Goal: Task Accomplishment & Management: Use online tool/utility

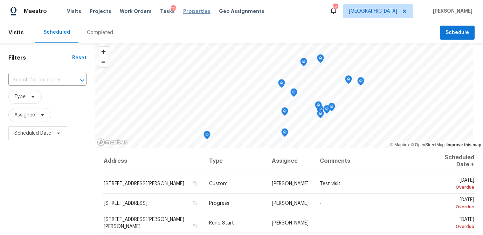
click at [183, 14] on span "Properties" at bounding box center [196, 11] width 27 height 7
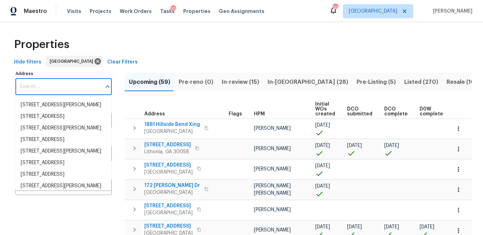
click at [51, 86] on input "Address" at bounding box center [58, 86] width 86 height 16
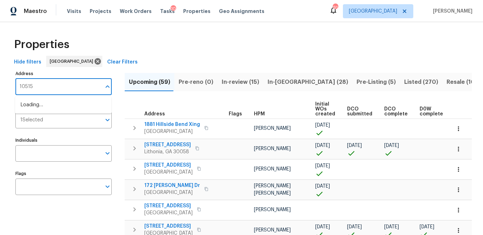
type input "10515"
click at [57, 106] on li "10515 Colony Glen Dr Alpharetta GA 30022" at bounding box center [63, 108] width 96 height 19
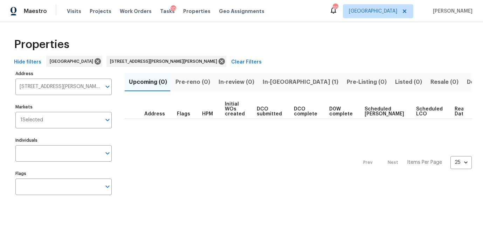
click at [271, 82] on span "In-reno (1)" at bounding box center [301, 82] width 76 height 10
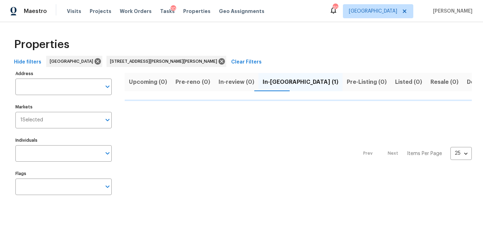
type input "10515 Colony Glen Dr Alpharetta GA 30022"
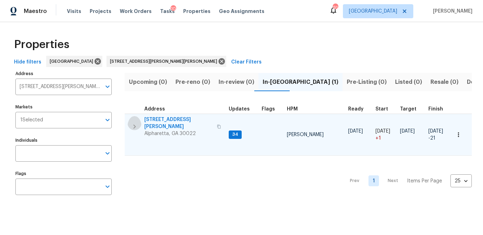
click at [134, 122] on icon "button" at bounding box center [134, 126] width 8 height 8
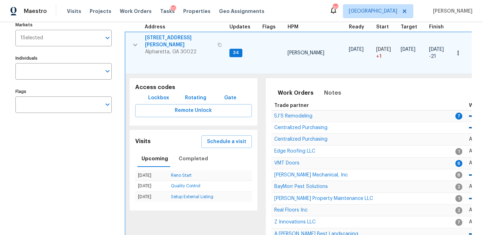
scroll to position [85, 0]
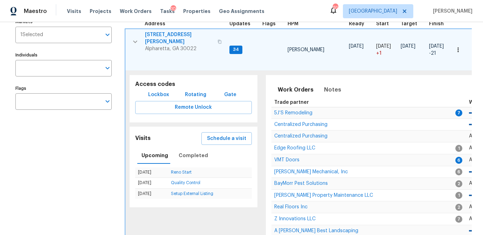
click at [178, 32] on span "10515 Colony Glen Dr" at bounding box center [179, 38] width 68 height 14
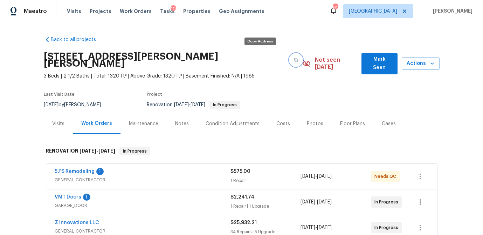
click at [294, 58] on icon "button" at bounding box center [296, 60] width 4 height 4
click at [183, 11] on span "Properties" at bounding box center [196, 11] width 27 height 7
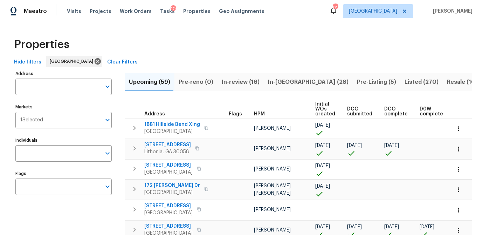
click at [48, 87] on input "Address" at bounding box center [58, 86] width 86 height 16
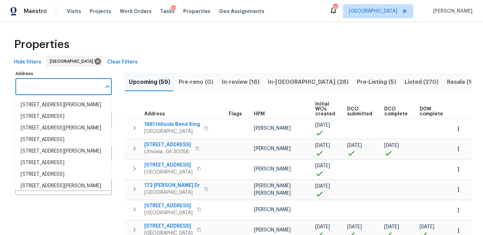
paste input "[STREET_ADDRESS][PERSON_NAME]"
type input "[STREET_ADDRESS][PERSON_NAME]"
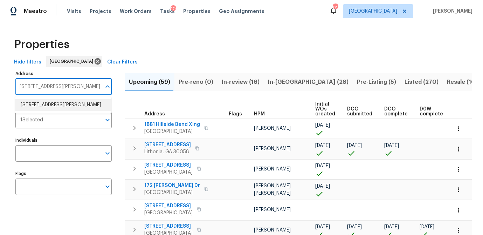
click at [46, 107] on li "318 Kelly St SE Atlanta GA 30312" at bounding box center [63, 105] width 96 height 12
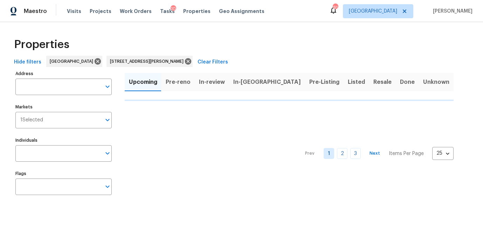
type input "318 Kelly St SE Atlanta GA 30312"
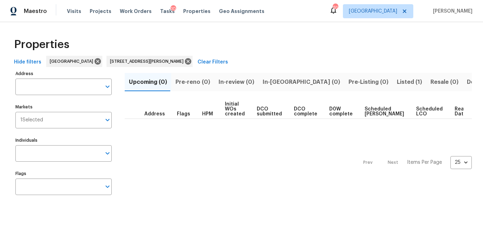
type input "318 Kelly St SE Atlanta GA 30312"
click at [397, 81] on span "Listed (1)" at bounding box center [409, 82] width 25 height 10
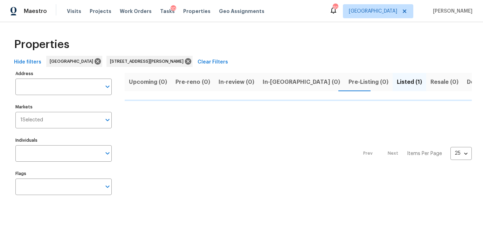
type input "318 Kelly St SE Atlanta GA 30312"
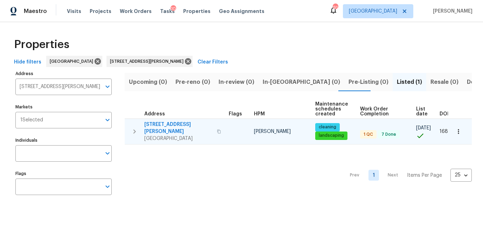
click at [157, 123] on span "[STREET_ADDRESS][PERSON_NAME]" at bounding box center [178, 128] width 68 height 14
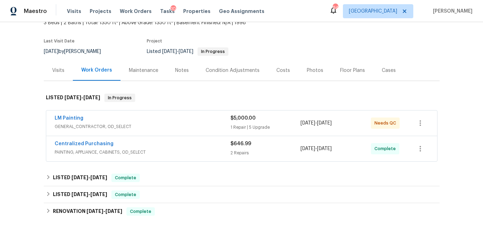
scroll to position [49, 0]
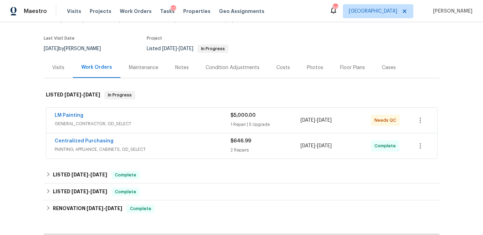
drag, startPoint x: 93, startPoint y: 123, endPoint x: 89, endPoint y: 122, distance: 4.7
click at [93, 123] on span "GENERAL_CONTRACTOR, OD_SELECT" at bounding box center [143, 123] width 176 height 7
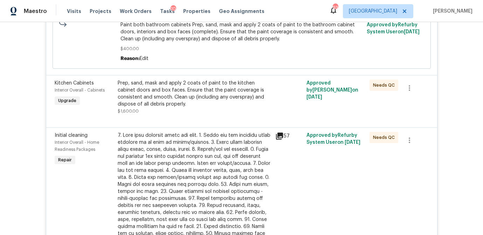
scroll to position [0, 0]
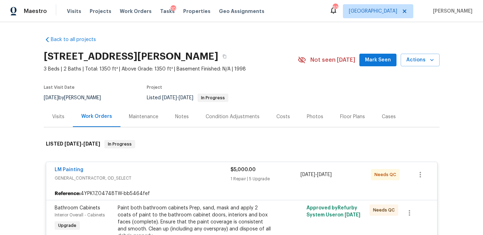
click at [61, 117] on div "Visits" at bounding box center [58, 116] width 12 height 7
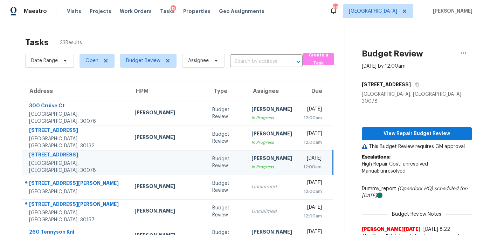
scroll to position [31, 0]
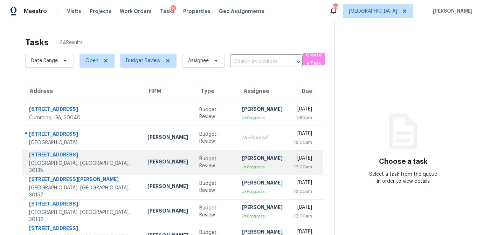
scroll to position [130, 0]
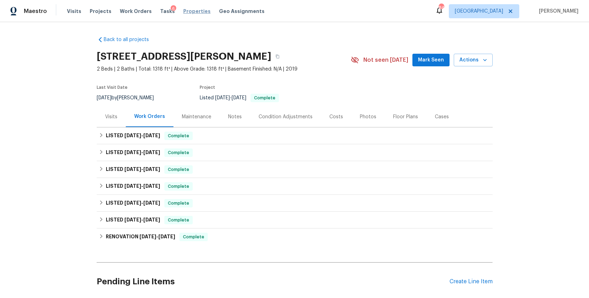
click at [193, 12] on span "Properties" at bounding box center [196, 11] width 27 height 7
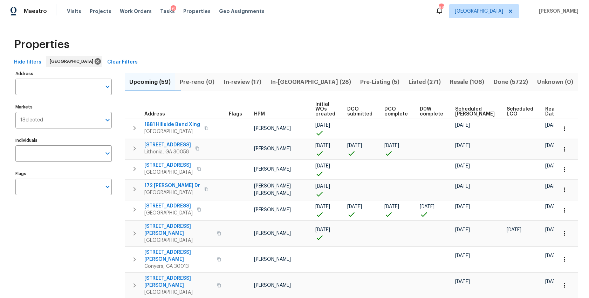
click at [45, 87] on input "Address" at bounding box center [58, 86] width 86 height 16
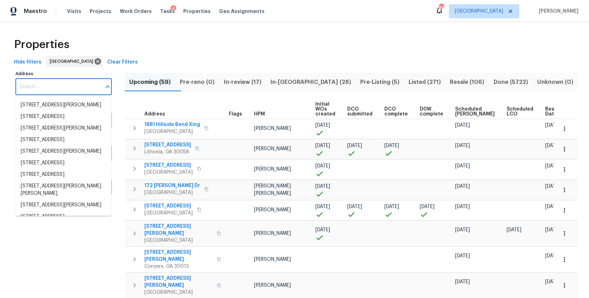
paste input "[STREET_ADDRESS][PERSON_NAME]"
type input "[STREET_ADDRESS][PERSON_NAME]"
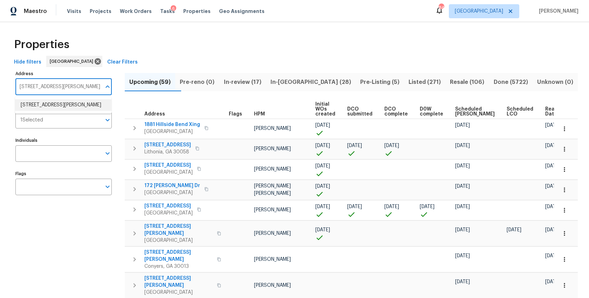
click at [41, 109] on li "318 Kelly St SE Atlanta GA 30312" at bounding box center [63, 105] width 96 height 12
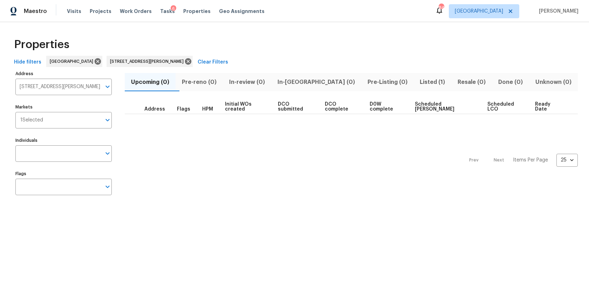
click at [418, 83] on span "Listed (1)" at bounding box center [432, 82] width 29 height 10
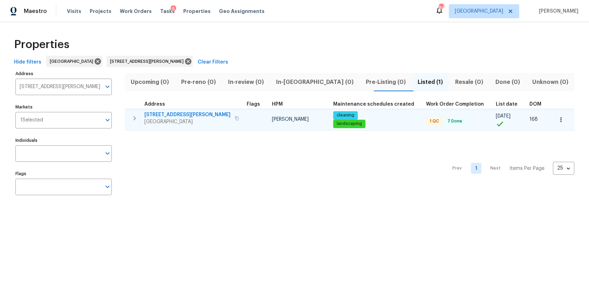
click at [151, 113] on span "[STREET_ADDRESS][PERSON_NAME]" at bounding box center [187, 114] width 86 height 7
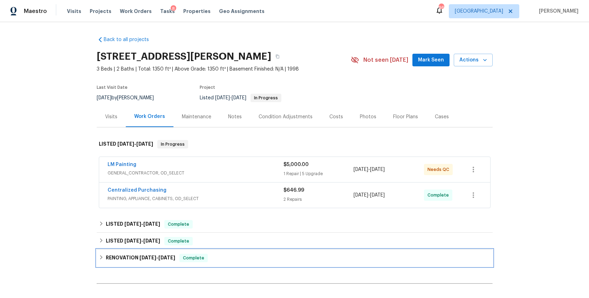
drag, startPoint x: 101, startPoint y: 257, endPoint x: 208, endPoint y: 243, distance: 107.8
click at [101, 257] on icon at bounding box center [101, 257] width 2 height 4
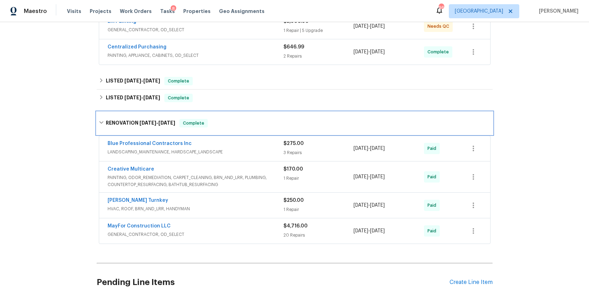
scroll to position [144, 0]
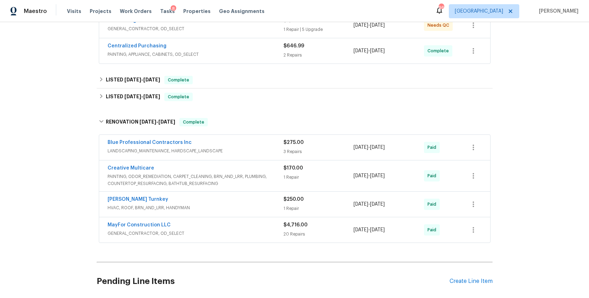
click at [145, 233] on span "GENERAL_CONTRACTOR, OD_SELECT" at bounding box center [196, 233] width 176 height 7
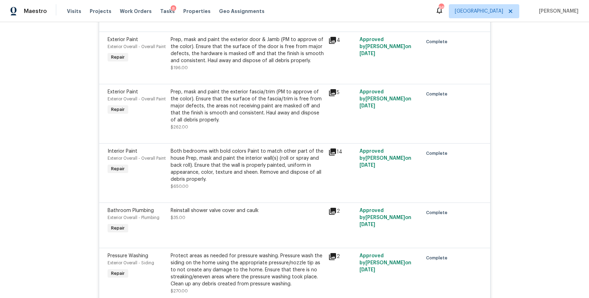
scroll to position [1121, 0]
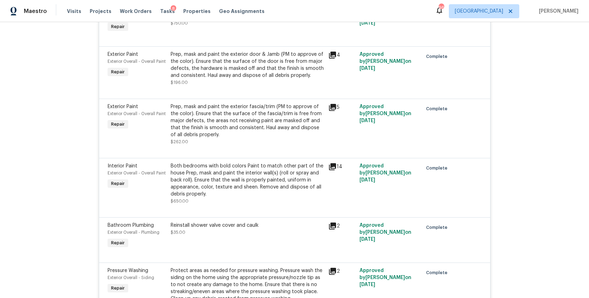
click at [216, 194] on div "Both bedrooms with bold colors Paint to match other part of the house Prep, mas…" at bounding box center [247, 179] width 153 height 35
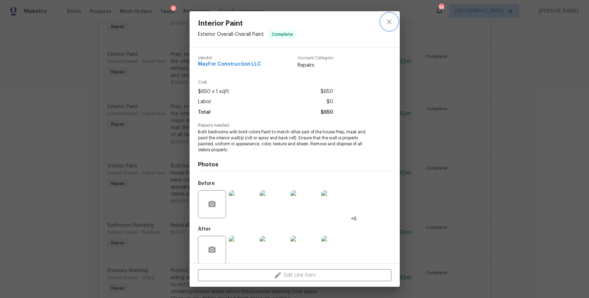
click at [388, 23] on icon "close" at bounding box center [389, 22] width 8 height 8
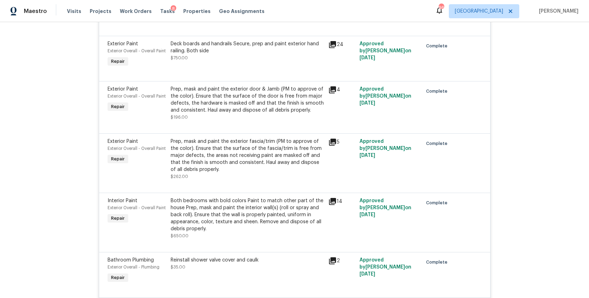
scroll to position [1112, 0]
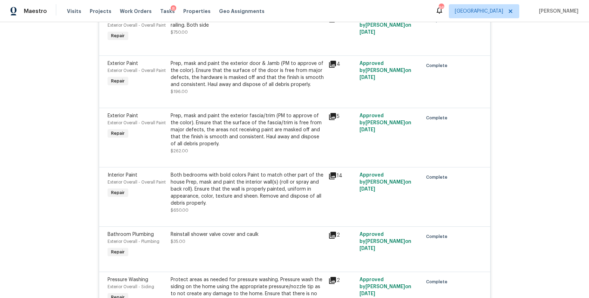
click at [334, 175] on icon at bounding box center [332, 175] width 7 height 7
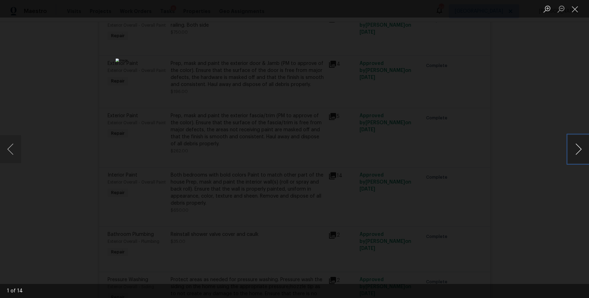
click at [574, 151] on button "Next image" at bounding box center [578, 149] width 21 height 28
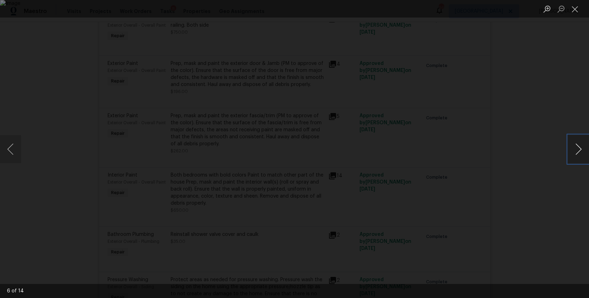
click at [574, 151] on button "Next image" at bounding box center [578, 149] width 21 height 28
click at [574, 150] on button "Next image" at bounding box center [578, 149] width 21 height 28
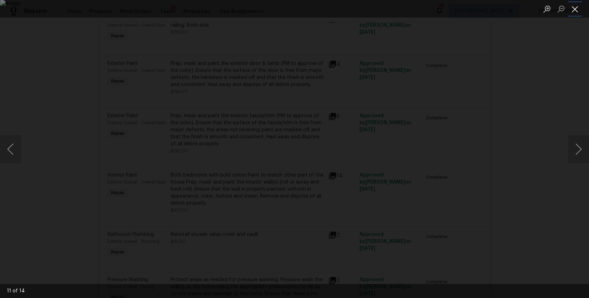
click at [575, 8] on button "Close lightbox" at bounding box center [575, 9] width 14 height 12
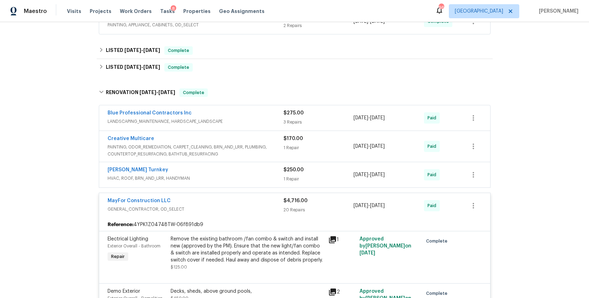
scroll to position [0, 0]
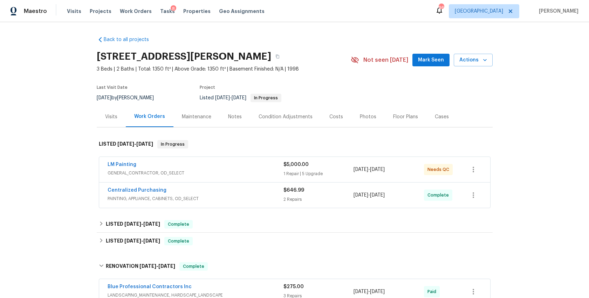
click at [113, 118] on div "Visits" at bounding box center [111, 116] width 12 height 7
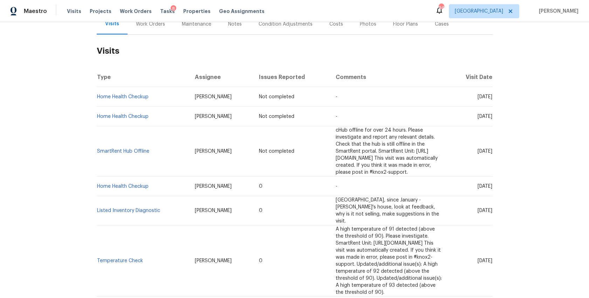
scroll to position [92, 0]
click at [130, 209] on link "Listed Inventory Diagnostic" at bounding box center [128, 211] width 63 height 5
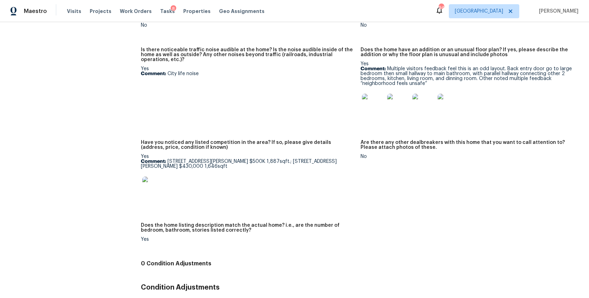
scroll to position [596, 0]
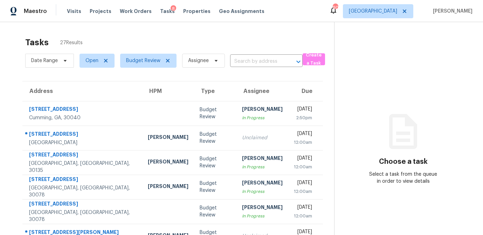
scroll to position [130, 0]
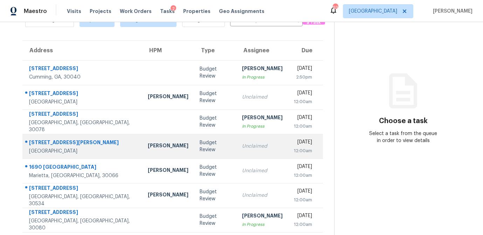
scroll to position [40, 0]
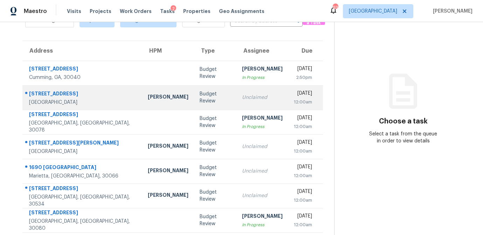
click at [200, 95] on div "Budget Review" at bounding box center [216, 97] width 32 height 14
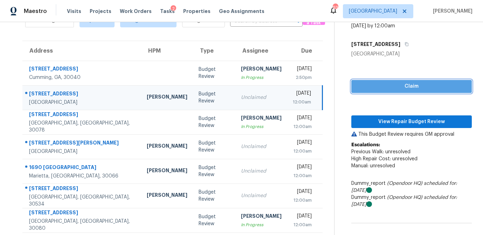
drag, startPoint x: 396, startPoint y: 84, endPoint x: 395, endPoint y: 90, distance: 5.9
click at [396, 84] on span "Claim" at bounding box center [411, 86] width 109 height 9
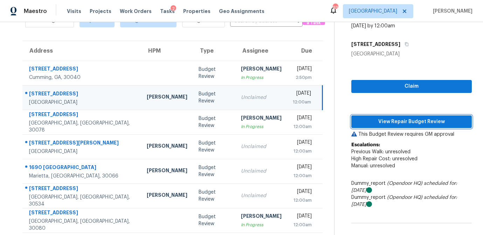
click at [394, 120] on span "View Repair Budget Review" at bounding box center [411, 121] width 109 height 9
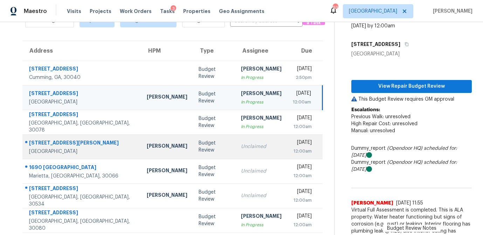
click at [199, 149] on div "Budget Review" at bounding box center [214, 146] width 31 height 14
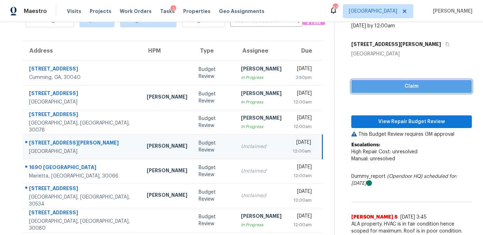
click at [398, 88] on span "Claim" at bounding box center [411, 86] width 109 height 9
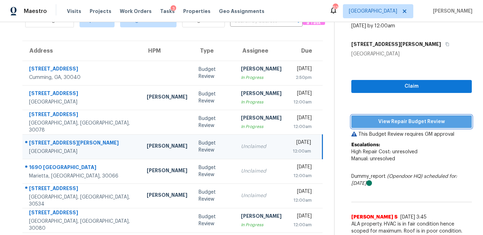
drag, startPoint x: 384, startPoint y: 121, endPoint x: 382, endPoint y: 124, distance: 3.8
click at [384, 121] on span "View Repair Budget Review" at bounding box center [411, 121] width 109 height 9
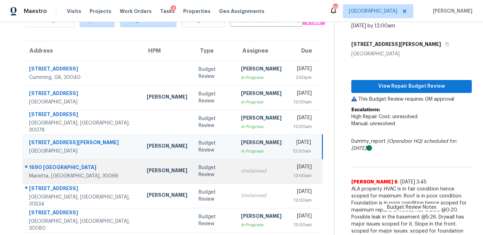
click at [241, 171] on div "Unclaimed" at bounding box center [261, 171] width 41 height 7
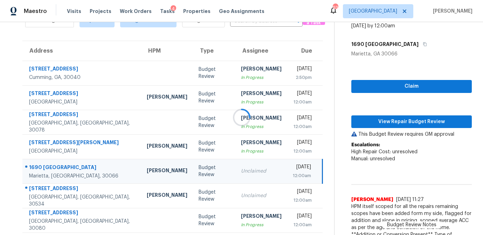
click at [398, 85] on div at bounding box center [241, 117] width 483 height 235
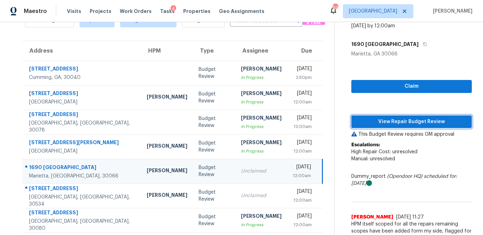
click at [384, 121] on span "View Repair Budget Review" at bounding box center [411, 121] width 109 height 9
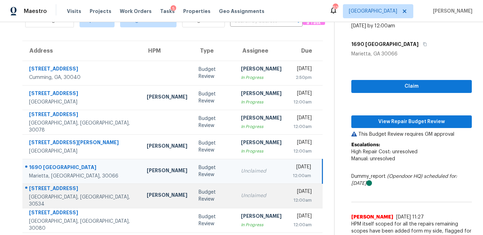
scroll to position [63, 0]
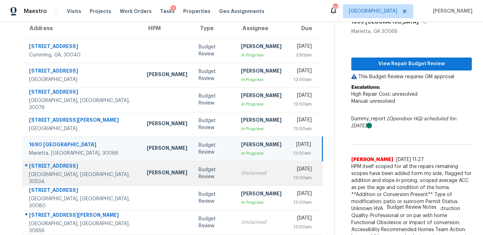
click at [241, 175] on div "Unclaimed" at bounding box center [261, 173] width 41 height 7
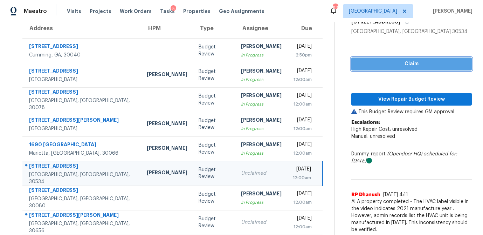
click at [419, 61] on span "Claim" at bounding box center [411, 64] width 109 height 9
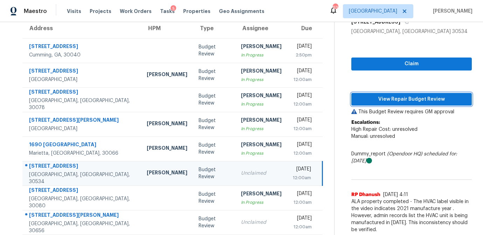
click at [403, 100] on span "View Repair Budget Review" at bounding box center [411, 99] width 109 height 9
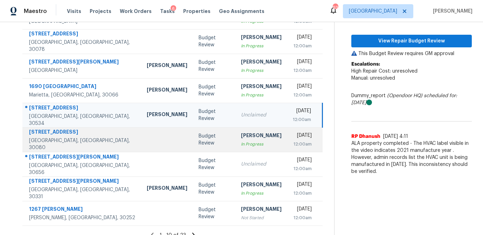
scroll to position [127, 0]
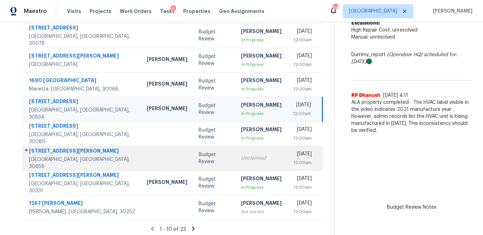
click at [241, 158] on div "Unclaimed" at bounding box center [261, 158] width 41 height 7
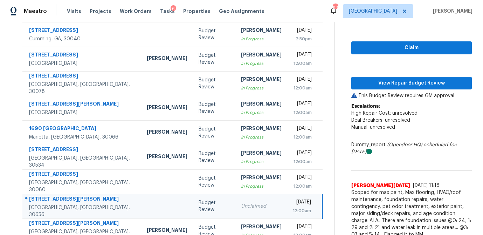
scroll to position [72, 0]
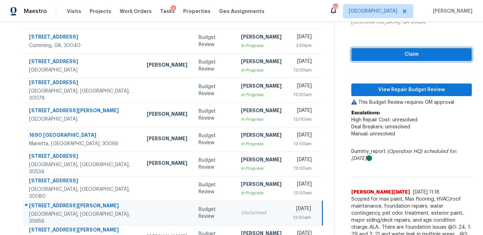
click at [398, 56] on span "Claim" at bounding box center [411, 54] width 109 height 9
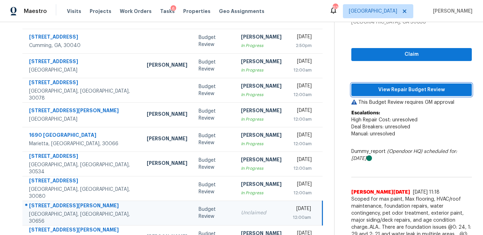
click at [389, 90] on span "View Repair Budget Review" at bounding box center [411, 90] width 109 height 9
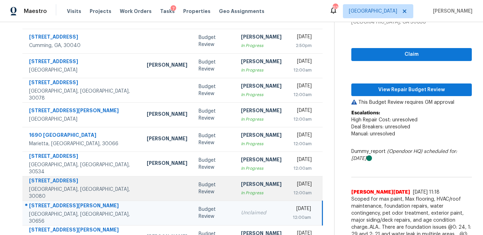
scroll to position [130, 0]
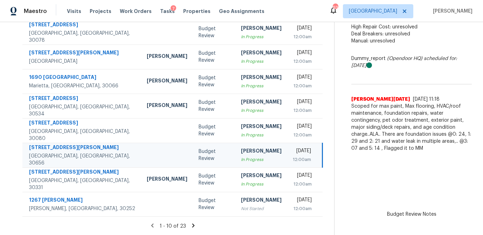
click at [192, 225] on icon at bounding box center [193, 225] width 6 height 6
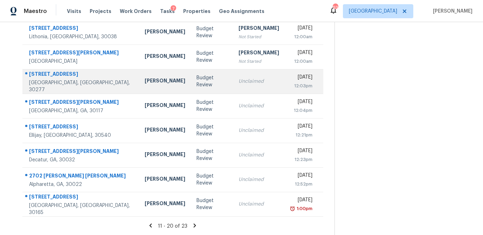
click at [191, 88] on td "Budget Review" at bounding box center [212, 81] width 42 height 25
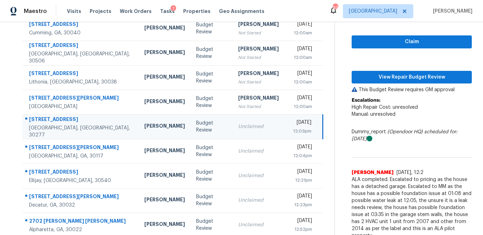
scroll to position [83, 0]
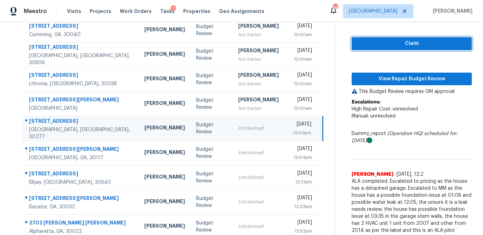
click at [391, 41] on span "Claim" at bounding box center [411, 43] width 109 height 9
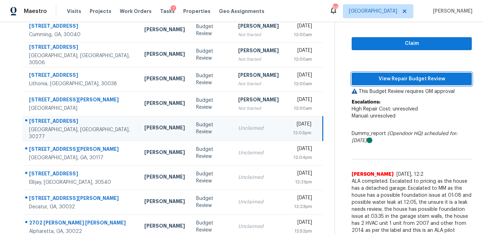
click at [383, 76] on span "View Repair Budget Review" at bounding box center [411, 79] width 109 height 9
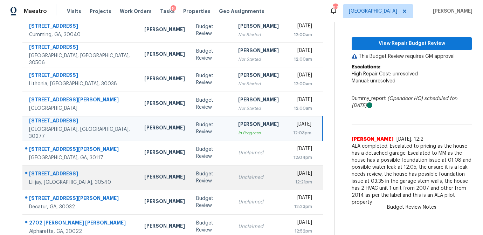
click at [191, 185] on td "Budget Review" at bounding box center [212, 177] width 42 height 25
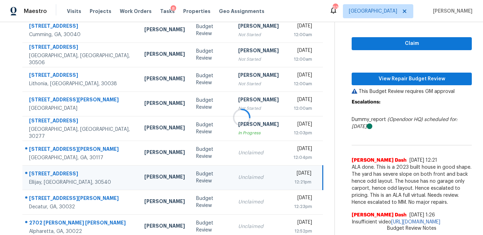
click at [383, 47] on div at bounding box center [241, 117] width 483 height 235
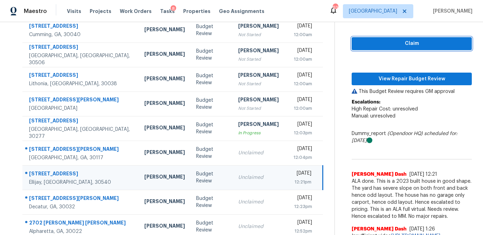
click at [388, 45] on span "Claim" at bounding box center [411, 43] width 109 height 9
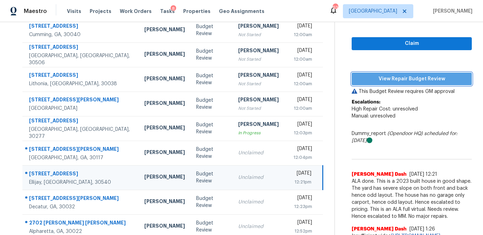
click at [381, 77] on span "View Repair Budget Review" at bounding box center [411, 79] width 109 height 9
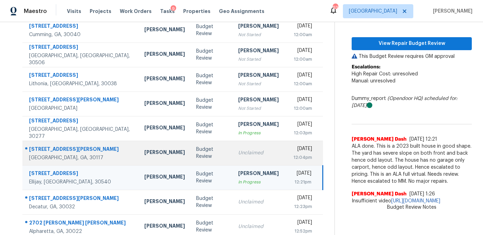
scroll to position [113, 0]
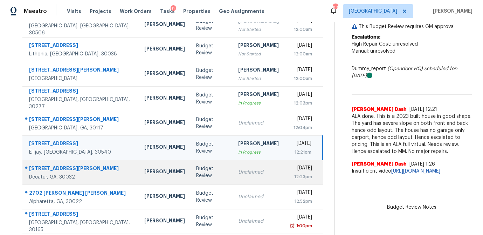
click at [238, 169] on div "Unclaimed" at bounding box center [258, 172] width 41 height 7
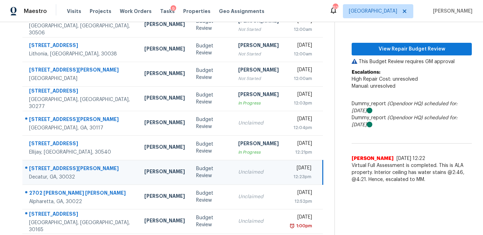
scroll to position [81, 0]
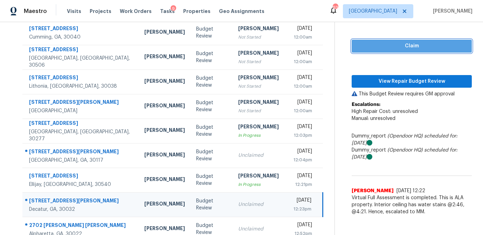
click at [413, 49] on span "Claim" at bounding box center [411, 46] width 109 height 9
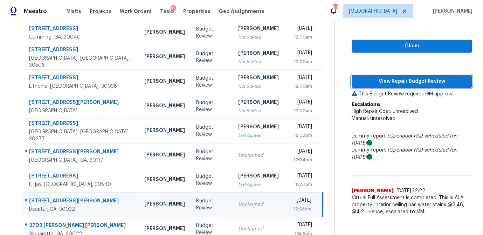
click at [408, 81] on span "View Repair Budget Review" at bounding box center [411, 81] width 109 height 9
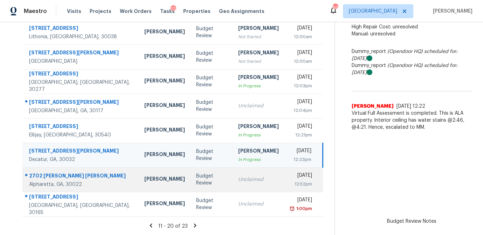
click at [194, 176] on td "Budget Review" at bounding box center [212, 179] width 42 height 25
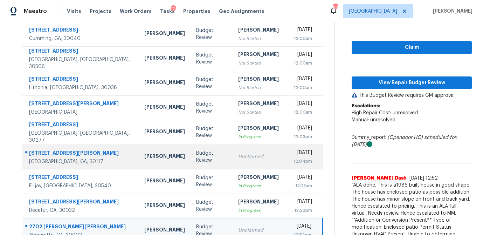
scroll to position [78, 0]
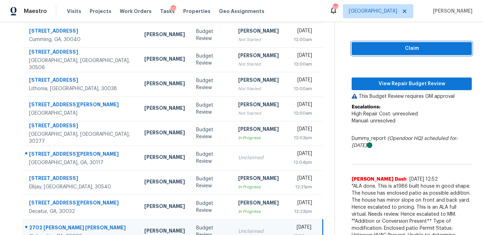
click at [394, 52] on span "Claim" at bounding box center [411, 48] width 109 height 9
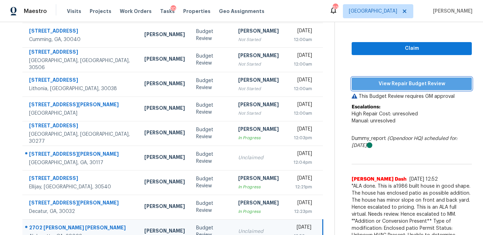
click at [385, 84] on span "View Repair Budget Review" at bounding box center [411, 84] width 109 height 9
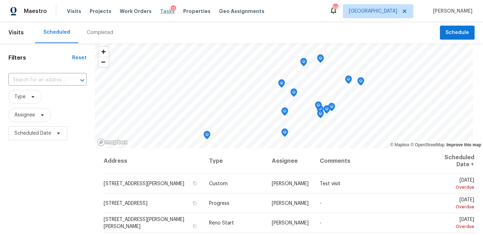
click at [160, 12] on span "Tasks" at bounding box center [167, 11] width 15 height 5
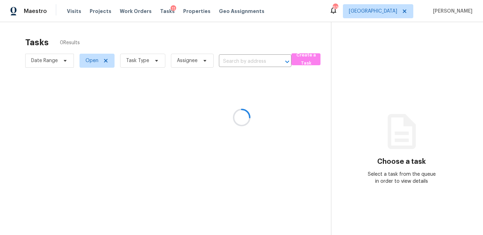
click at [155, 61] on div at bounding box center [241, 117] width 483 height 235
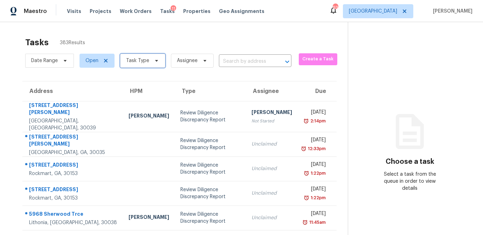
click at [155, 61] on icon at bounding box center [157, 61] width 6 height 6
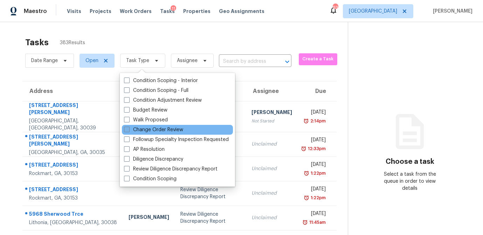
click at [130, 129] on label "Change Order Review" at bounding box center [153, 129] width 59 height 7
click at [129, 129] on input "Change Order Review" at bounding box center [126, 128] width 5 height 5
checkbox input "true"
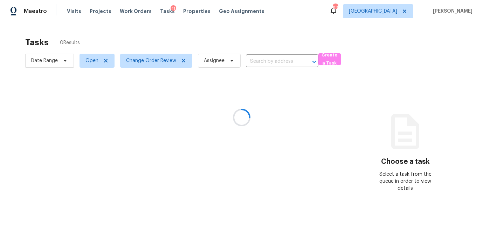
click at [160, 37] on div at bounding box center [241, 117] width 483 height 235
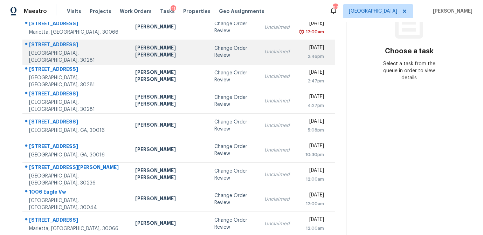
scroll to position [117, 0]
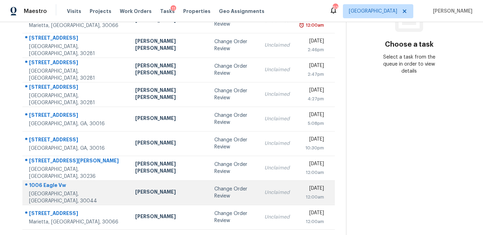
click at [157, 193] on div "[PERSON_NAME]" at bounding box center [169, 192] width 68 height 9
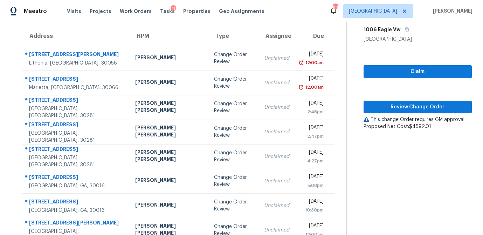
scroll to position [54, 0]
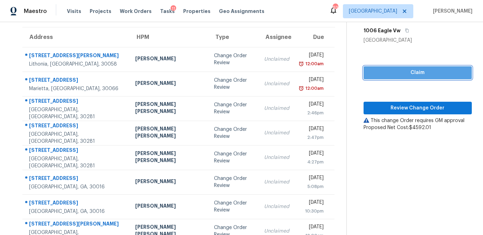
click at [389, 73] on span "Claim" at bounding box center [417, 72] width 97 height 9
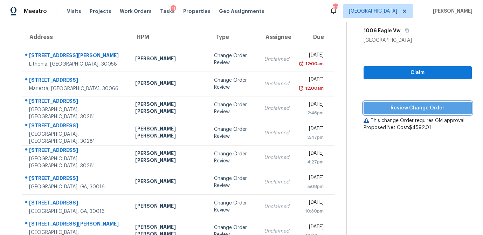
click at [388, 105] on span "Review Change Order" at bounding box center [417, 108] width 97 height 9
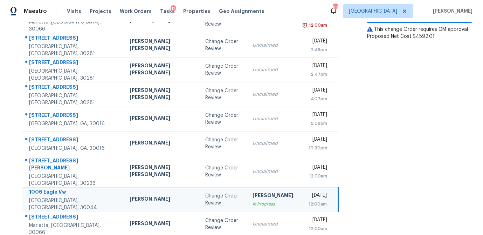
scroll to position [0, 0]
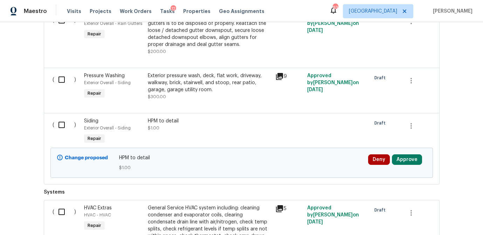
scroll to position [1765, 0]
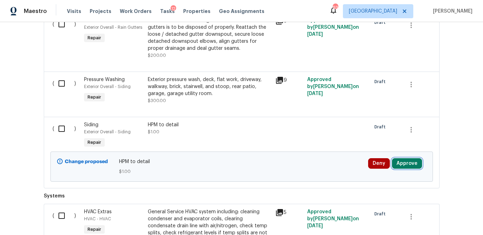
click at [408, 164] on button "Approve" at bounding box center [407, 163] width 30 height 11
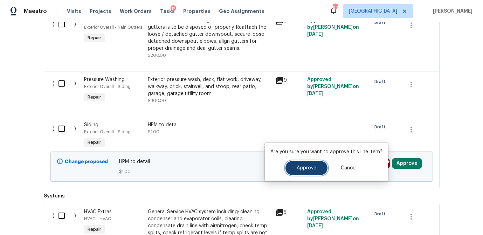
click at [308, 166] on span "Approve" at bounding box center [307, 167] width 20 height 5
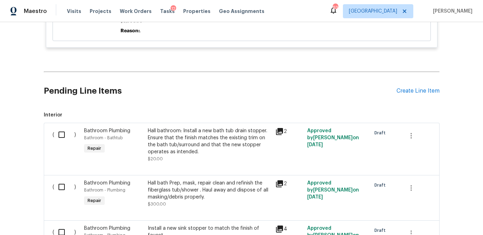
scroll to position [0, 0]
